Goal: Information Seeking & Learning: Check status

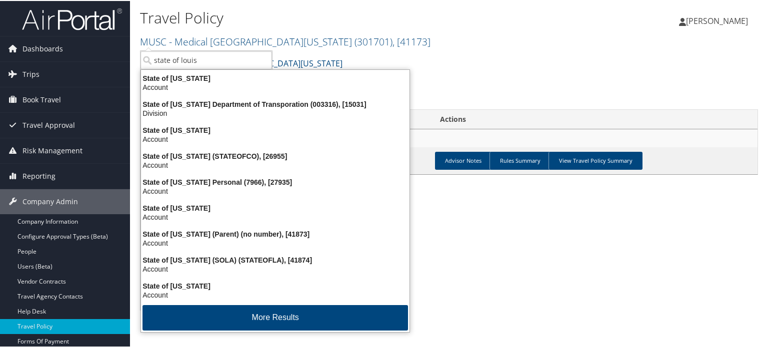
type input "state of louisi"
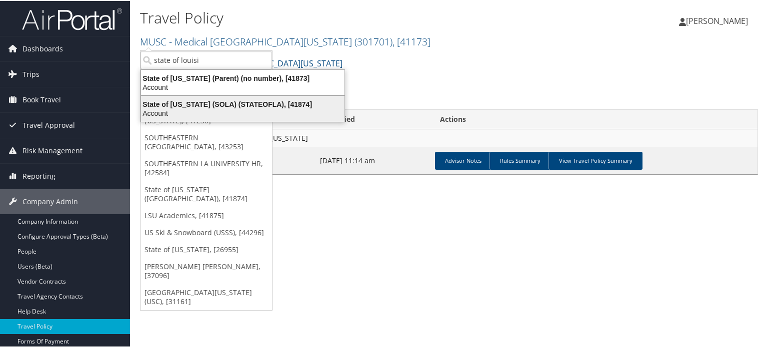
click at [222, 102] on div "State of Louisiana (SOLA) (STATEOFLA), [41874]" at bounding box center [242, 103] width 215 height 9
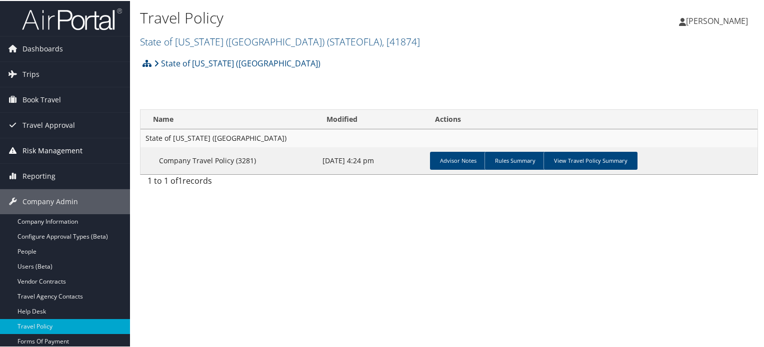
click at [50, 149] on span "Risk Management" at bounding box center [52, 149] width 60 height 25
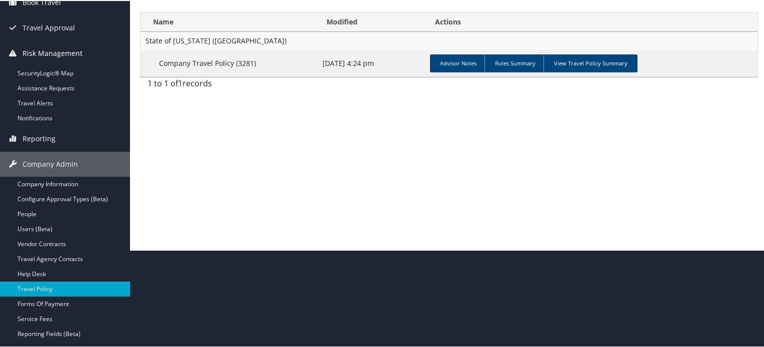
scroll to position [100, 0]
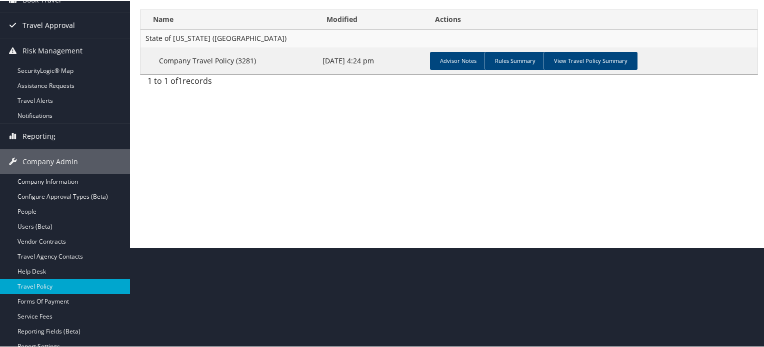
click at [45, 21] on span "Travel Approval" at bounding box center [48, 24] width 52 height 25
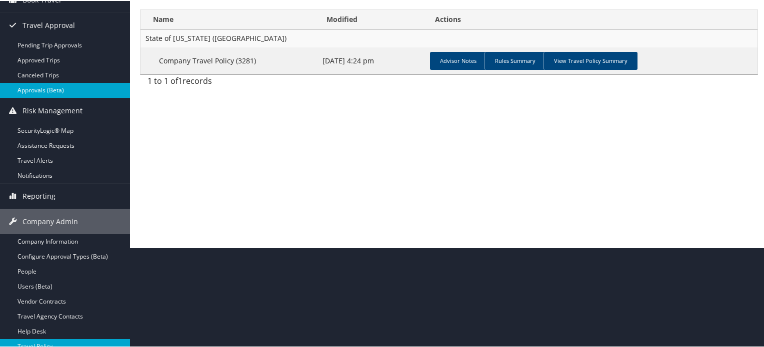
click at [38, 89] on link "Approvals (Beta)" at bounding box center [65, 89] width 130 height 15
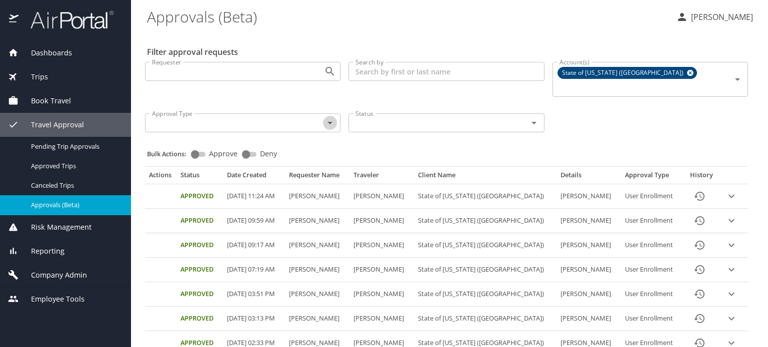
click at [330, 117] on icon "Open" at bounding box center [330, 123] width 12 height 12
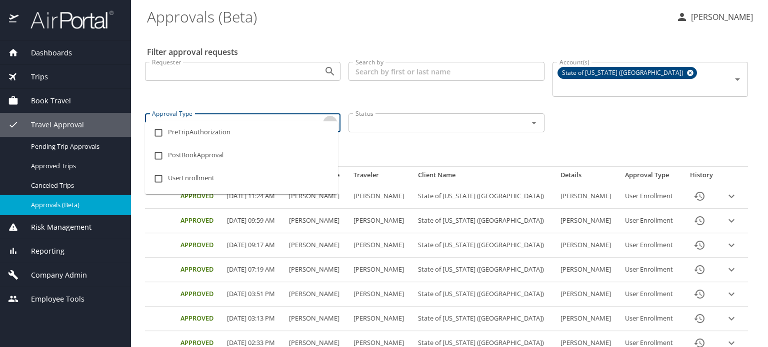
click at [330, 117] on icon "Close" at bounding box center [330, 123] width 12 height 12
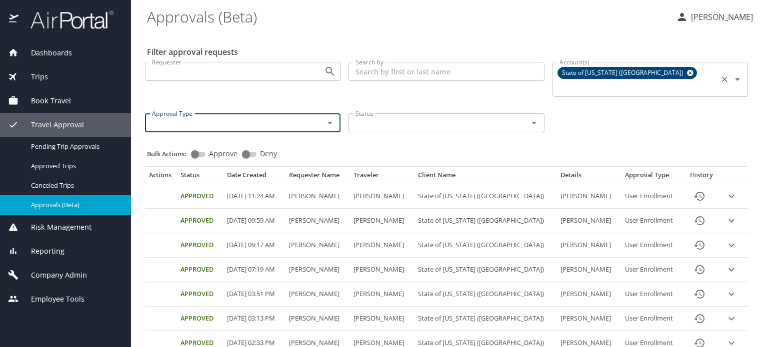
click at [686, 71] on icon at bounding box center [689, 72] width 7 height 11
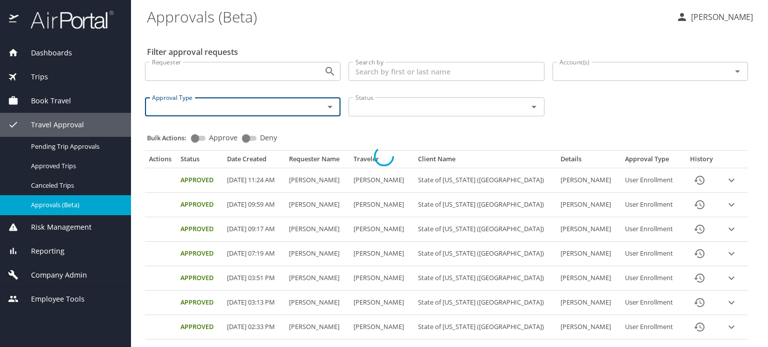
click at [602, 71] on div at bounding box center [384, 157] width 768 height 382
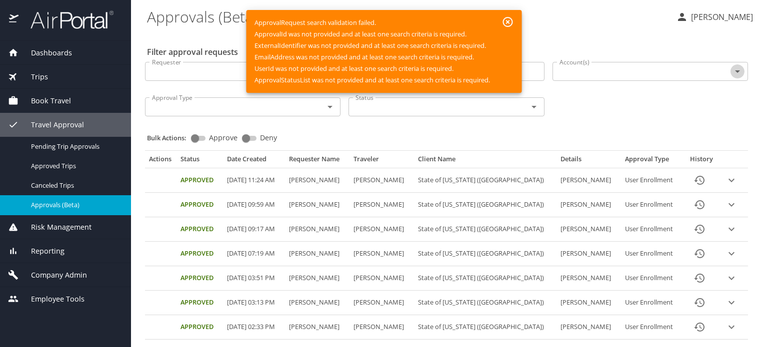
click at [735, 72] on icon "Open" at bounding box center [737, 71] width 5 height 2
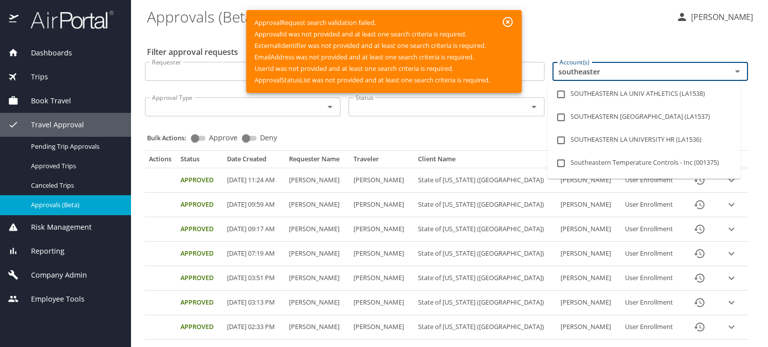
type input "southeastern"
click at [634, 137] on li "SOUTHEASTERN LA UNIVERSITY HR (LA1536)" at bounding box center [643, 140] width 193 height 23
checkbox input "true"
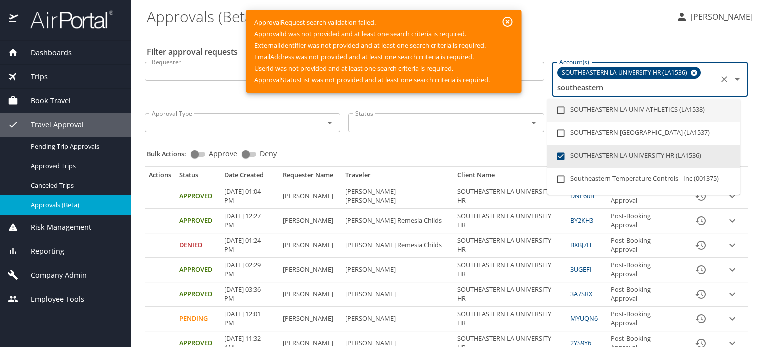
type input "southeastern"
click at [507, 19] on icon "button" at bounding box center [508, 22] width 12 height 12
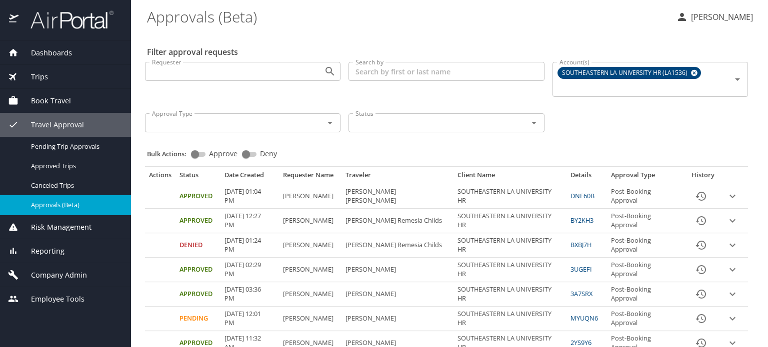
click at [696, 194] on icon "History" at bounding box center [701, 196] width 10 height 9
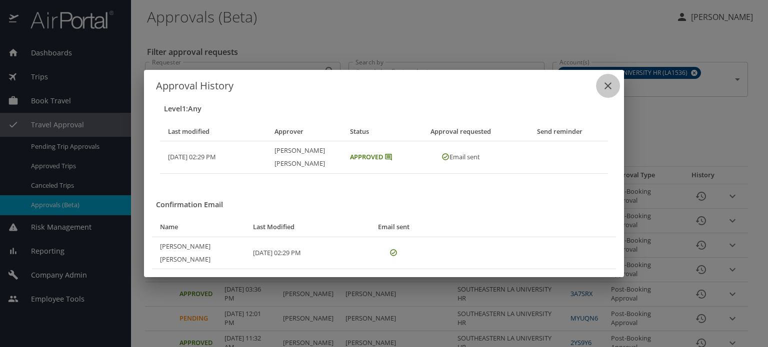
click at [606, 92] on icon "close" at bounding box center [608, 86] width 12 height 12
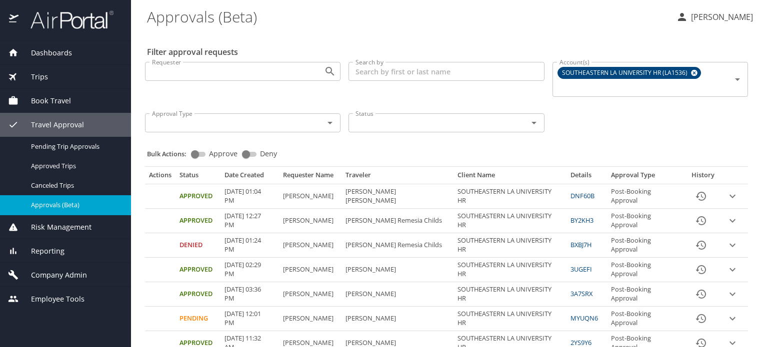
click at [82, 19] on img at bounding box center [66, 19] width 94 height 19
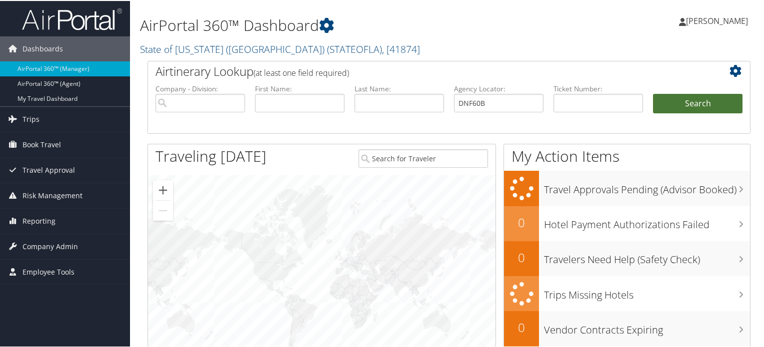
type input "DNF60B"
click at [712, 99] on button "Search" at bounding box center [697, 103] width 89 height 20
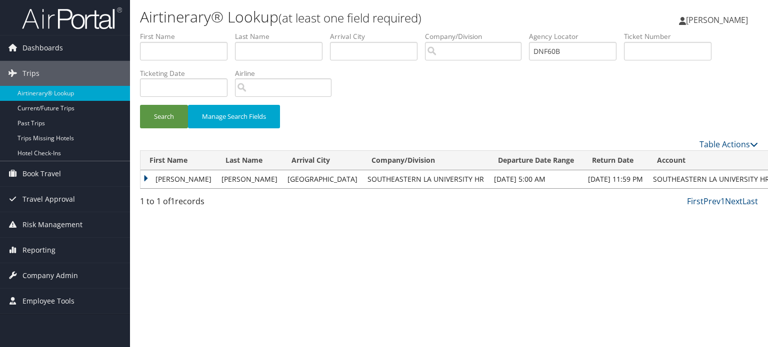
click at [145, 178] on td "[PERSON_NAME]" at bounding box center [178, 179] width 76 height 18
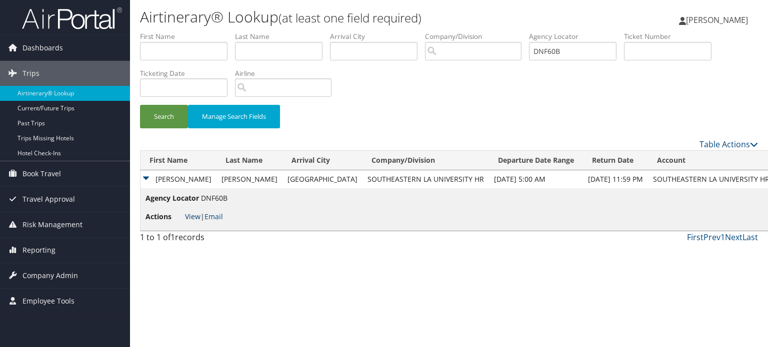
click at [194, 217] on link "View" at bounding box center [192, 216] width 15 height 9
click at [54, 273] on span "Company Admin" at bounding box center [49, 275] width 55 height 25
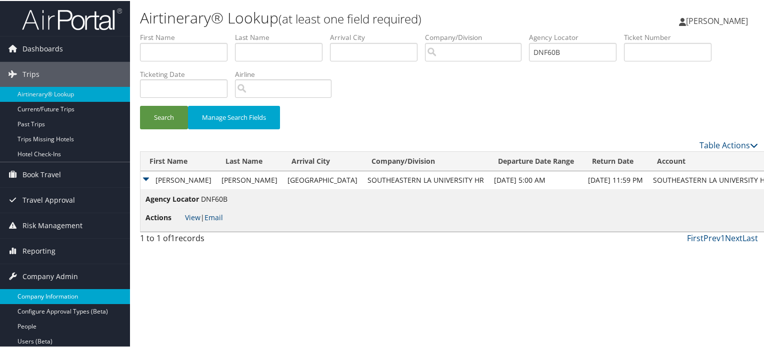
click at [57, 294] on link "Company Information" at bounding box center [65, 295] width 130 height 15
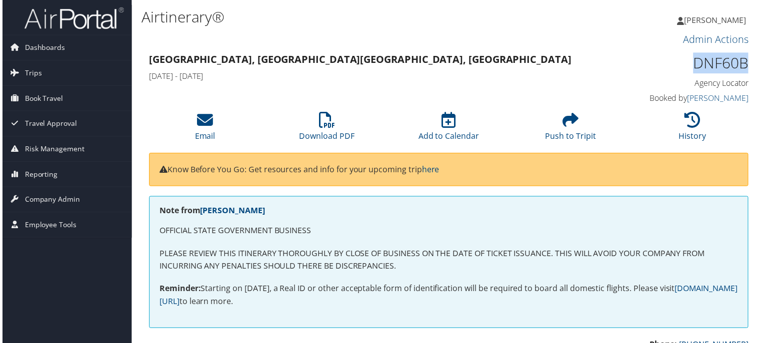
drag, startPoint x: 691, startPoint y: 63, endPoint x: 744, endPoint y: 63, distance: 53.0
click at [746, 64] on h1 "DNF60B" at bounding box center [680, 63] width 139 height 21
copy h1 "DNF60B"
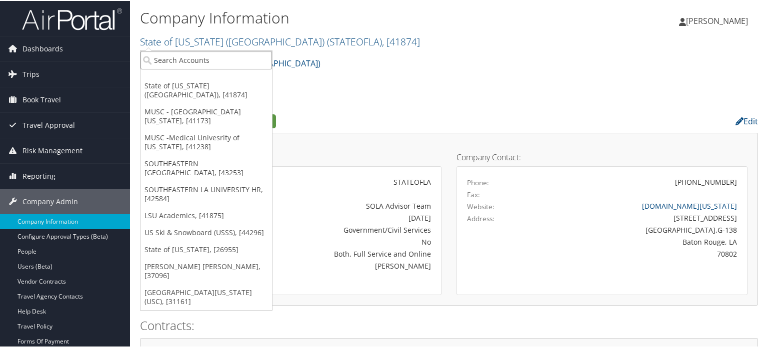
click at [228, 56] on input "search" at bounding box center [205, 59] width 131 height 18
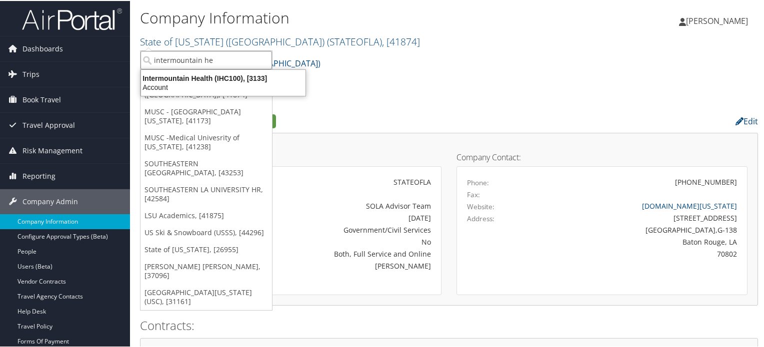
type input "intermountain hea"
click at [190, 81] on div "Intermountain Health (IHC100), [3133]" at bounding box center [223, 77] width 176 height 9
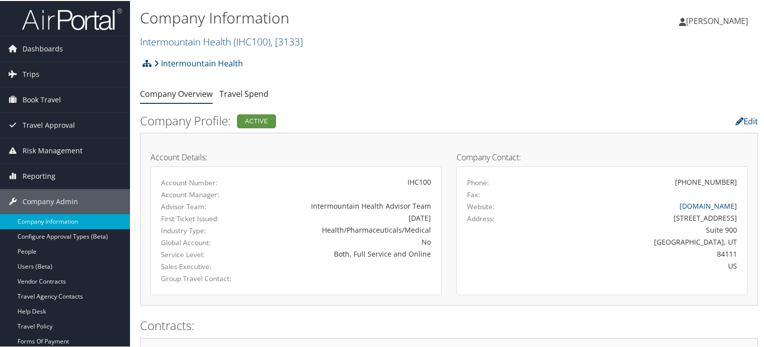
click at [111, 21] on img at bounding box center [72, 17] width 100 height 23
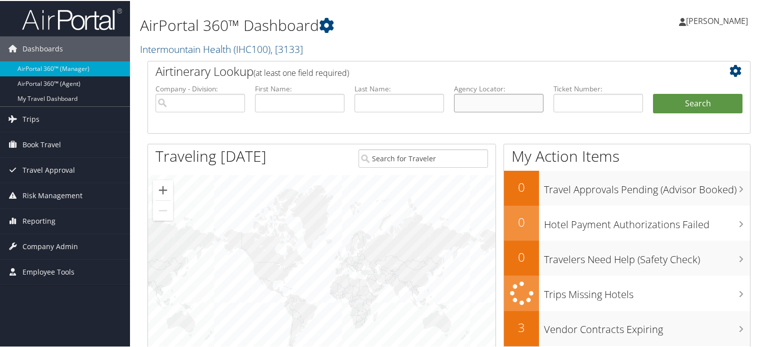
click at [489, 97] on input "text" at bounding box center [498, 102] width 89 height 18
paste input "DNFRR5"
type input "DNFRR5"
click at [673, 90] on ul "Company - Division: First Name: Last Name: Agency Locator: DNFRR5 Departure Dat…" at bounding box center [448, 108] width 597 height 50
click at [682, 93] on button "Search" at bounding box center [697, 103] width 89 height 20
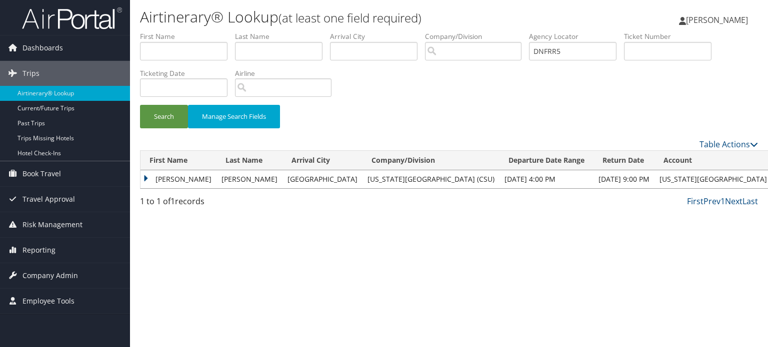
click at [144, 179] on td "[PERSON_NAME]" at bounding box center [178, 179] width 76 height 18
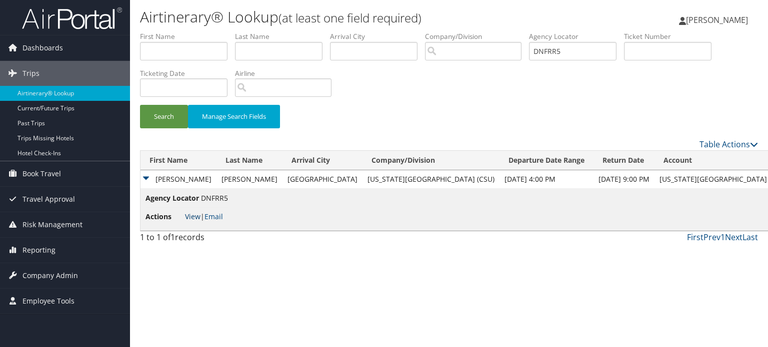
click at [196, 218] on link "View" at bounding box center [192, 216] width 15 height 9
